Goal: Find specific page/section: Find specific page/section

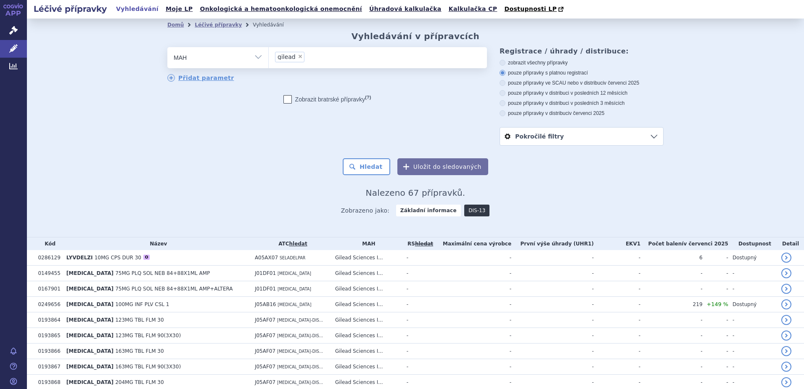
click at [469, 212] on link "DIS-13" at bounding box center [476, 210] width 25 height 12
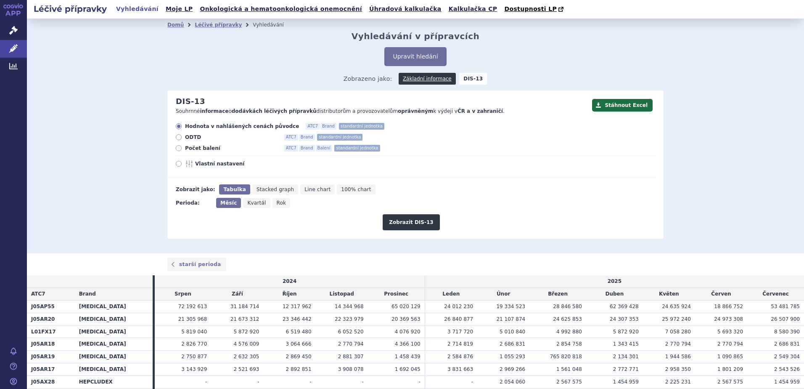
click at [176, 149] on icon at bounding box center [179, 148] width 6 height 6
click at [177, 149] on input "Počet balení ATC7 Brand Balení standardní jednotka" at bounding box center [179, 148] width 5 height 5
radio input "true"
click at [400, 226] on button "Zobrazit DIS-13" at bounding box center [411, 222] width 57 height 16
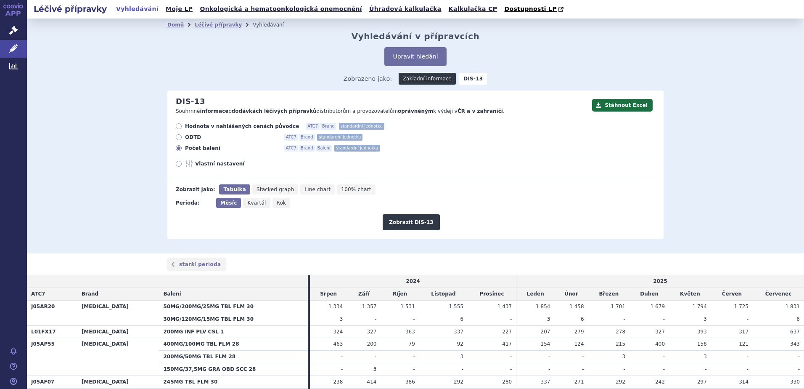
click at [349, 212] on div "Zobrazit DIS-13" at bounding box center [411, 219] width 488 height 22
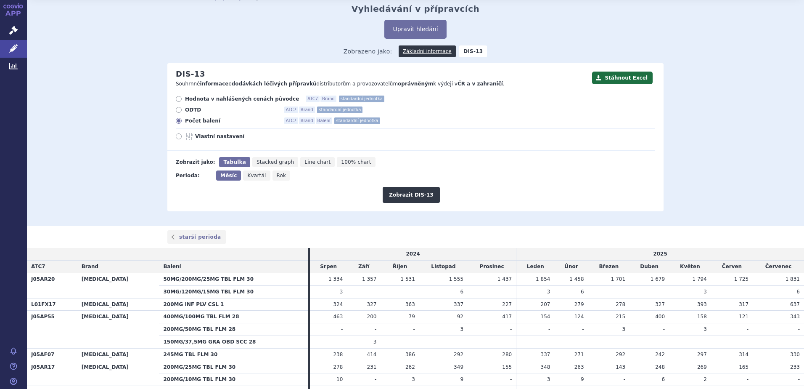
scroll to position [42, 0]
